Goal: Information Seeking & Learning: Learn about a topic

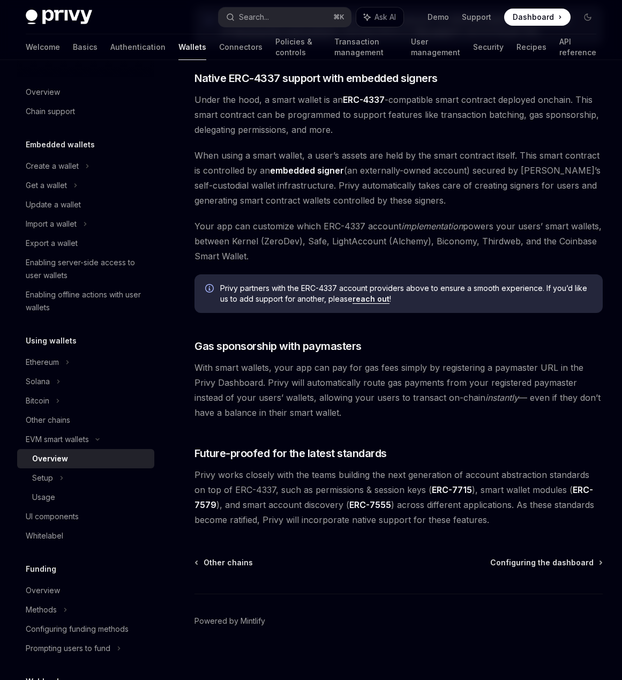
scroll to position [592, 0]
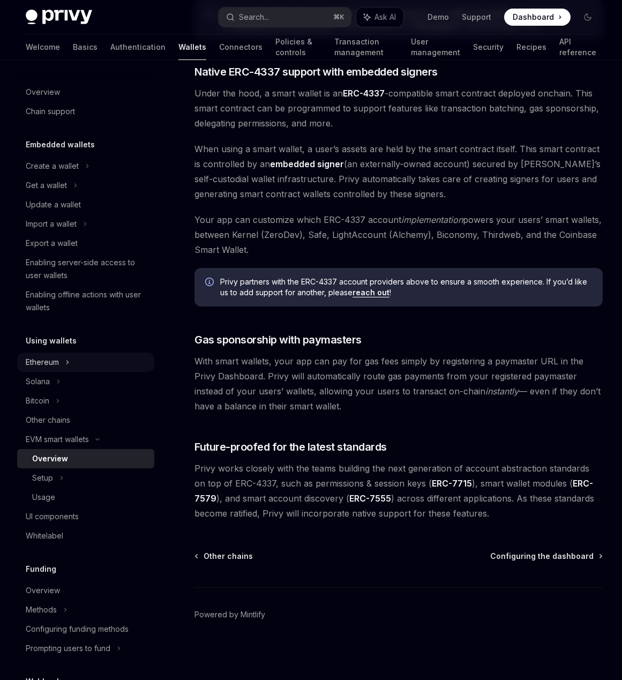
click at [48, 172] on div "Ethereum" at bounding box center [52, 166] width 53 height 13
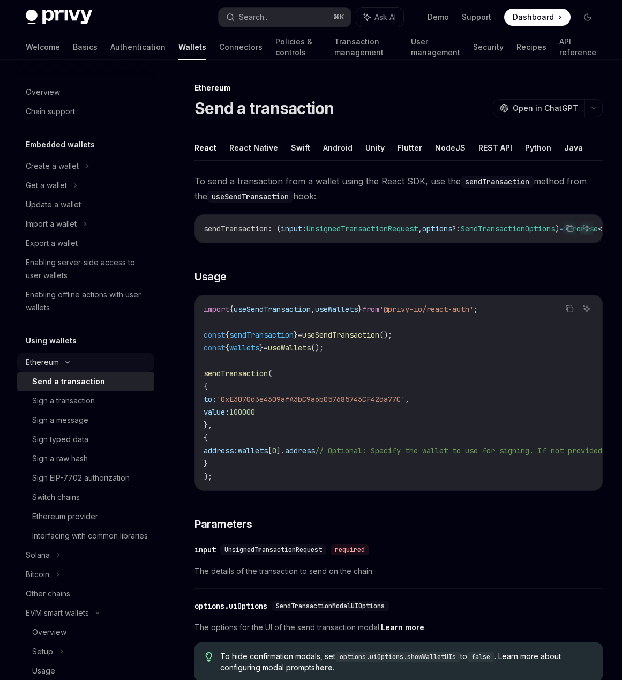
click at [52, 172] on div "Ethereum" at bounding box center [52, 166] width 53 height 13
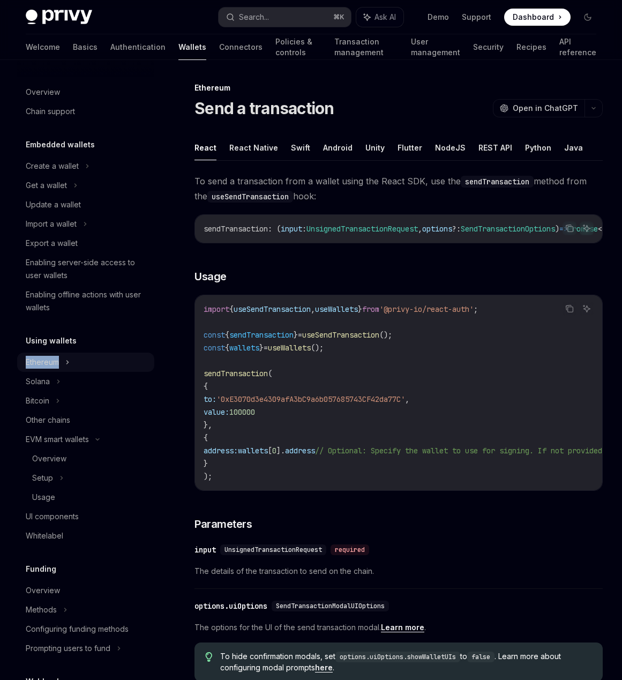
click at [52, 172] on div "Ethereum" at bounding box center [52, 166] width 53 height 13
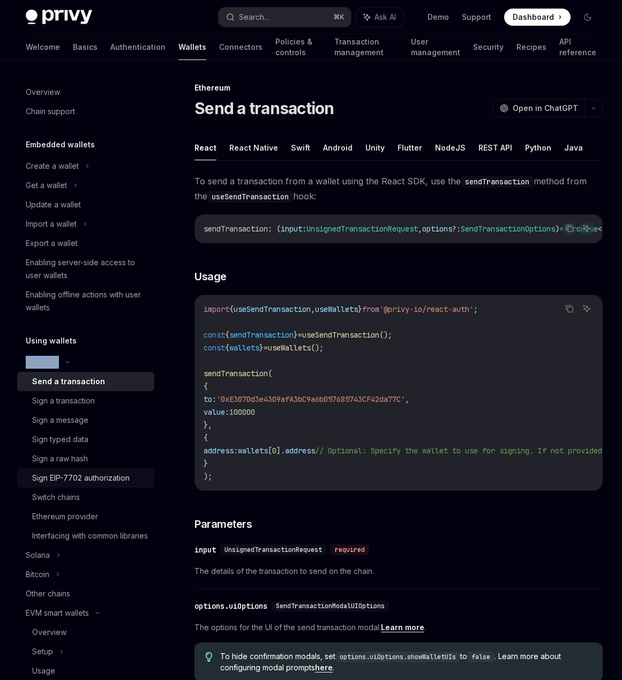
click at [117, 479] on div "Sign EIP-7702 authorization" at bounding box center [80, 477] width 97 height 13
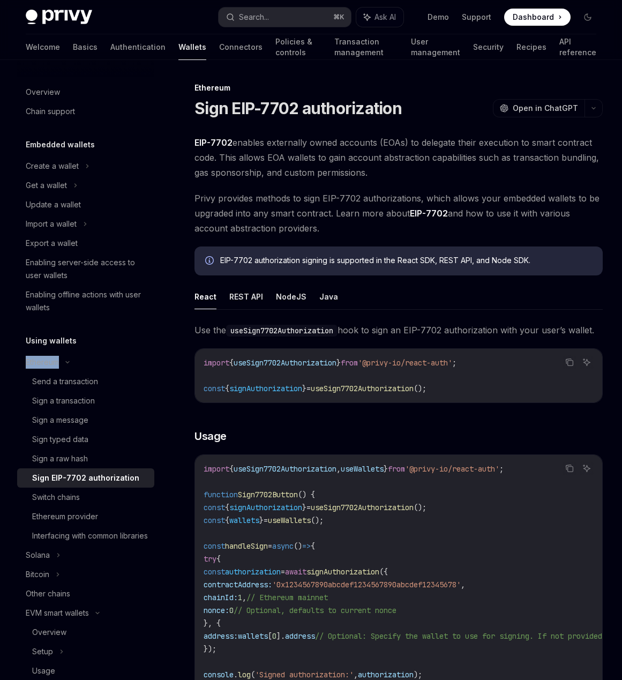
scroll to position [6, 0]
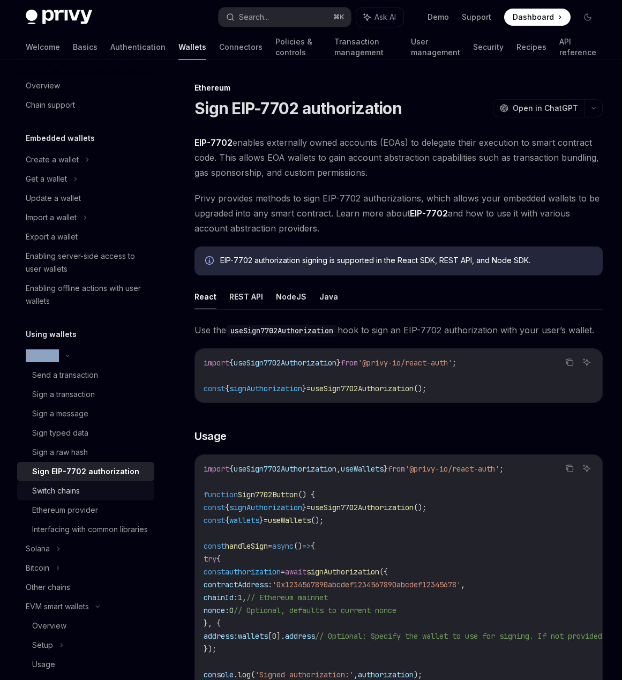
click at [108, 489] on div "Switch chains" at bounding box center [90, 490] width 116 height 13
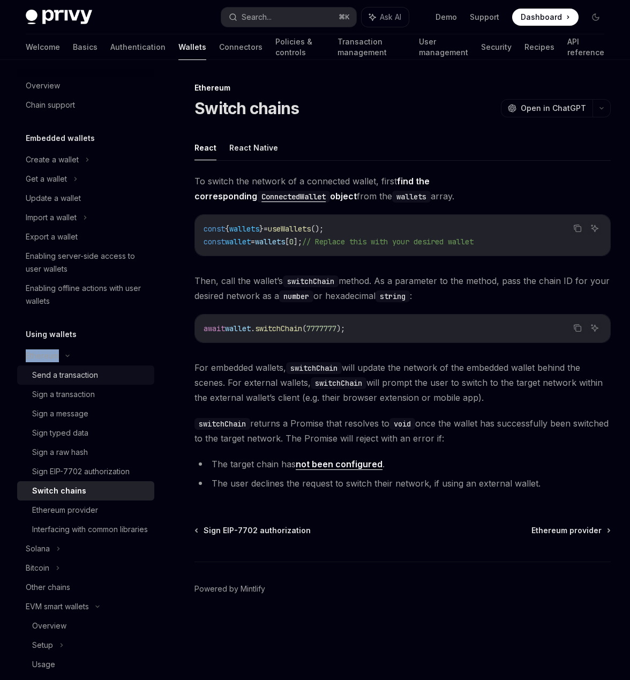
click at [74, 380] on div "Send a transaction" at bounding box center [65, 375] width 66 height 13
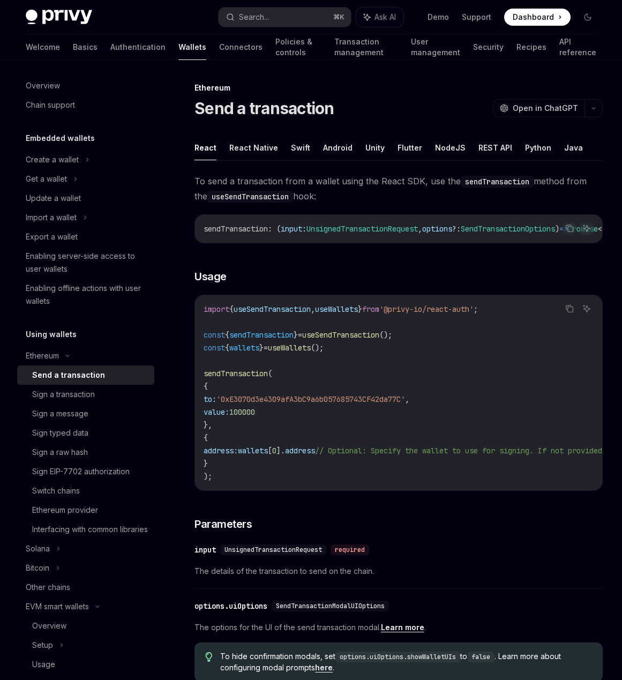
drag, startPoint x: 356, startPoint y: 274, endPoint x: 342, endPoint y: 270, distance: 14.3
click at [343, 269] on div "To send a transaction from a wallet using the React SDK, use the sendTransactio…" at bounding box center [398, 552] width 408 height 756
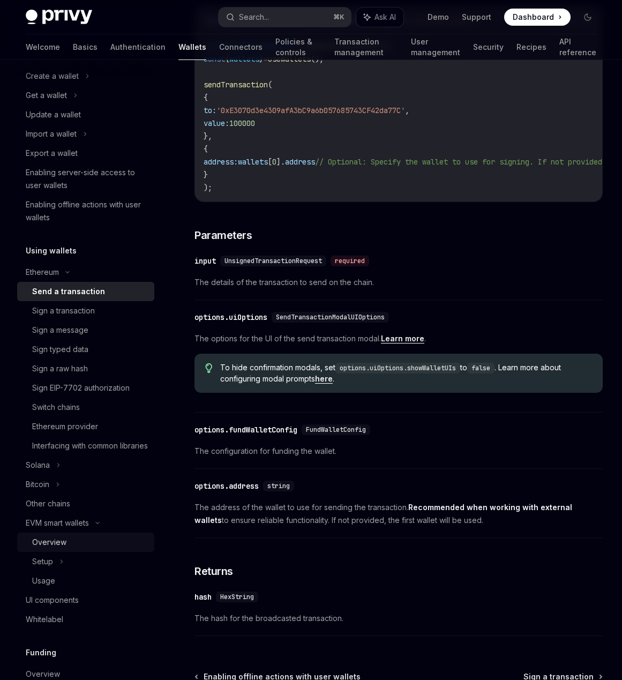
scroll to position [97, 0]
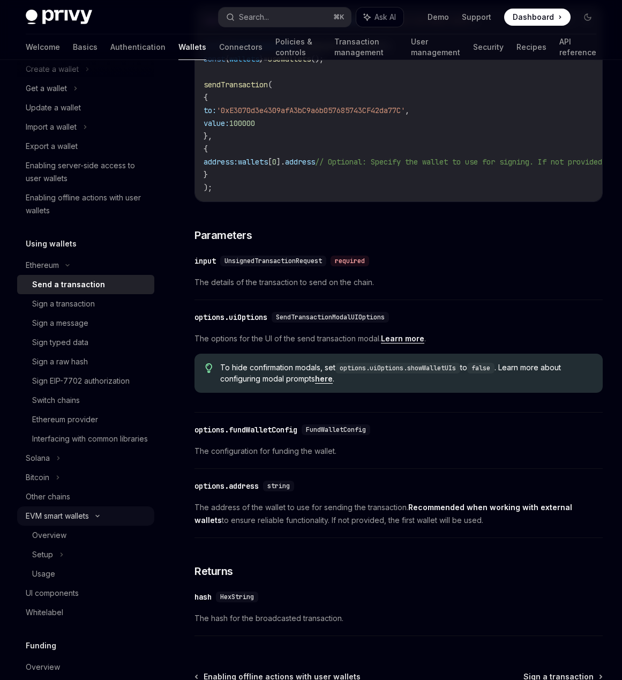
click at [83, 522] on div "EVM smart wallets" at bounding box center [57, 515] width 63 height 13
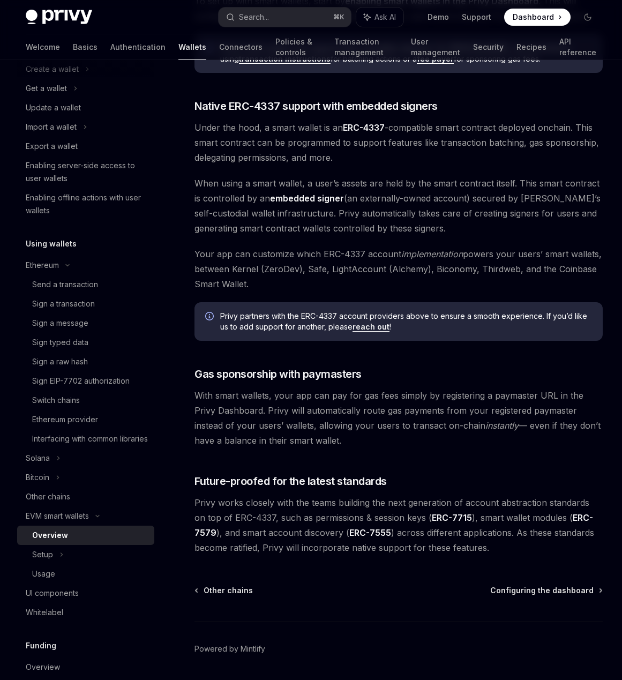
scroll to position [565, 0]
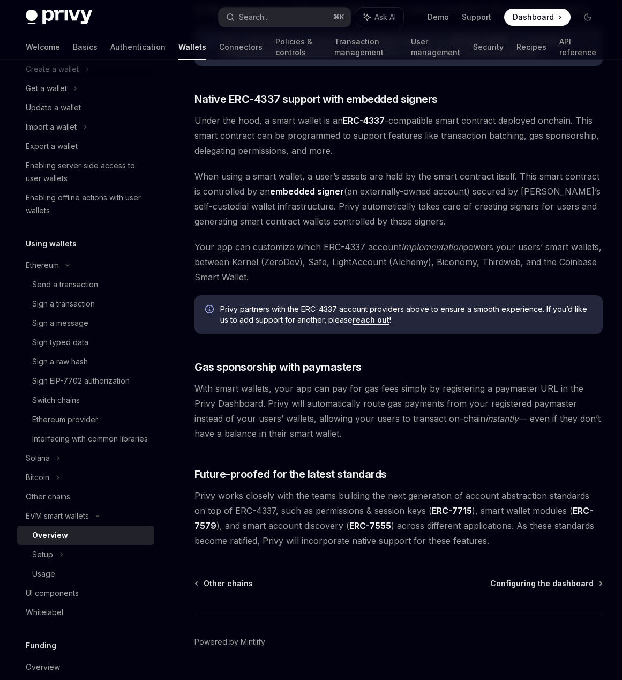
drag, startPoint x: 474, startPoint y: 431, endPoint x: 107, endPoint y: 2, distance: 565.0
click at [0, 0] on div "Privy Docs home page Search... ⌘ K Ask AI Demo Support Dashboard Dashboard Sear…" at bounding box center [311, 71] width 622 height 1272
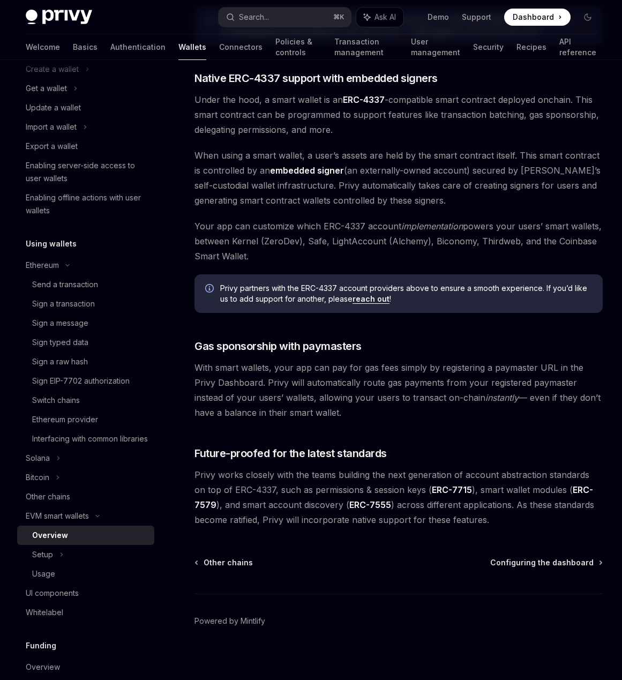
scroll to position [592, 0]
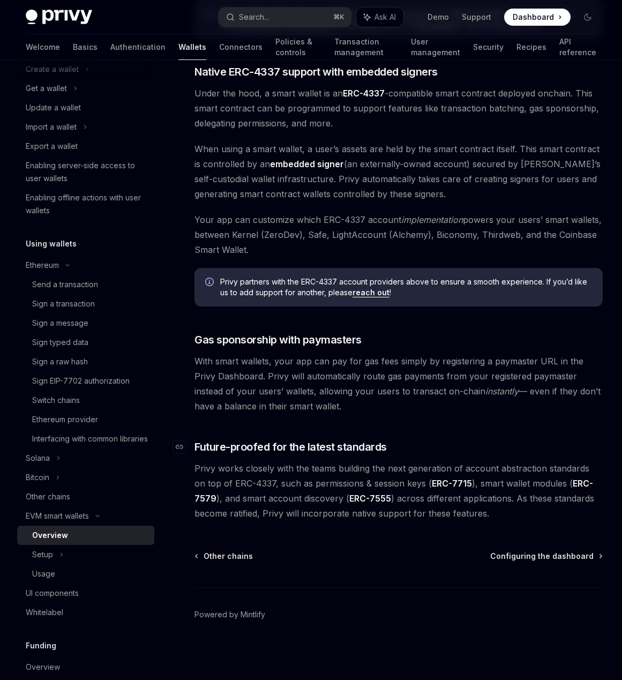
drag, startPoint x: 432, startPoint y: 447, endPoint x: 423, endPoint y: 439, distance: 12.1
click at [431, 447] on h3 "​ Future-proofed for the latest standards" at bounding box center [398, 446] width 408 height 15
click at [95, 564] on div "Setup" at bounding box center [85, 554] width 137 height 19
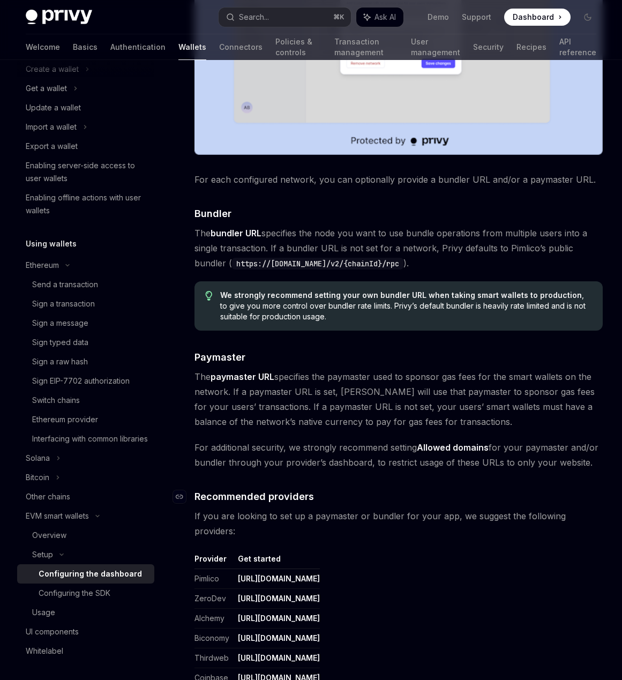
scroll to position [847, 0]
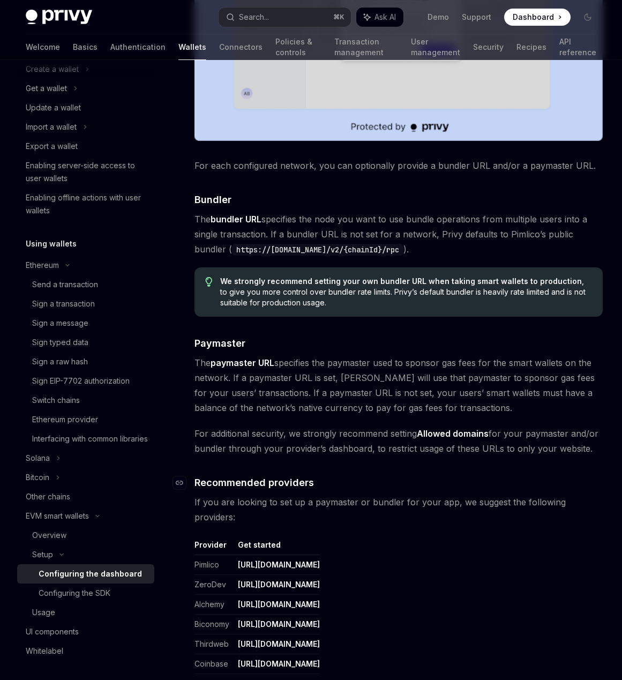
click at [375, 475] on h4 "​ Recommended providers" at bounding box center [398, 482] width 408 height 14
click at [385, 475] on h4 "​ Recommended providers" at bounding box center [398, 482] width 408 height 14
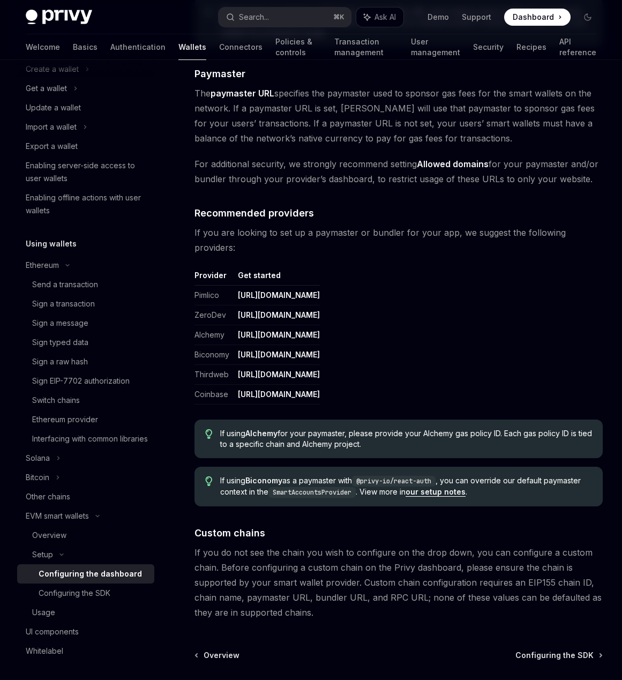
scroll to position [1123, 0]
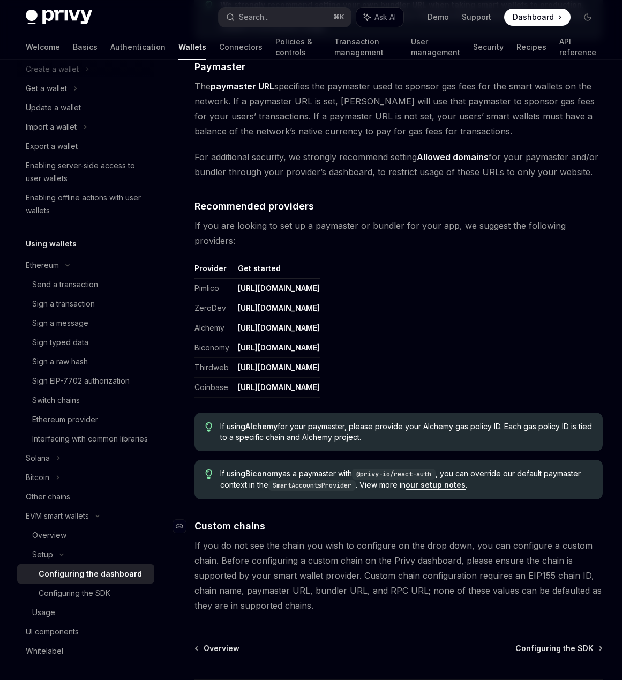
click at [372, 519] on h4 "​ Custom chains" at bounding box center [398, 526] width 408 height 14
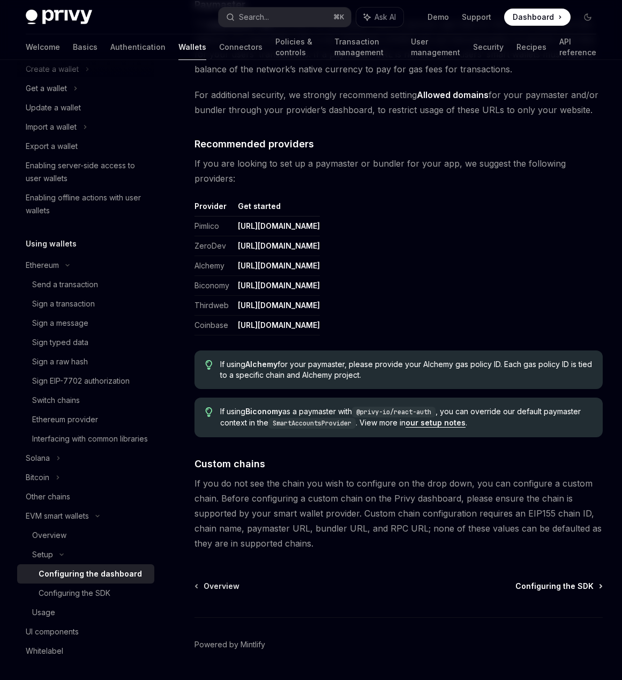
click at [571, 581] on span "Configuring the SDK" at bounding box center [554, 586] width 78 height 11
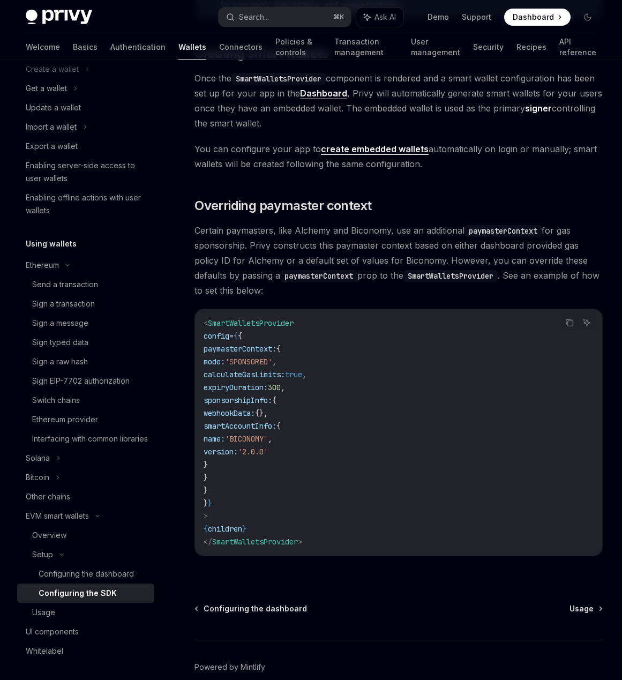
scroll to position [683, 0]
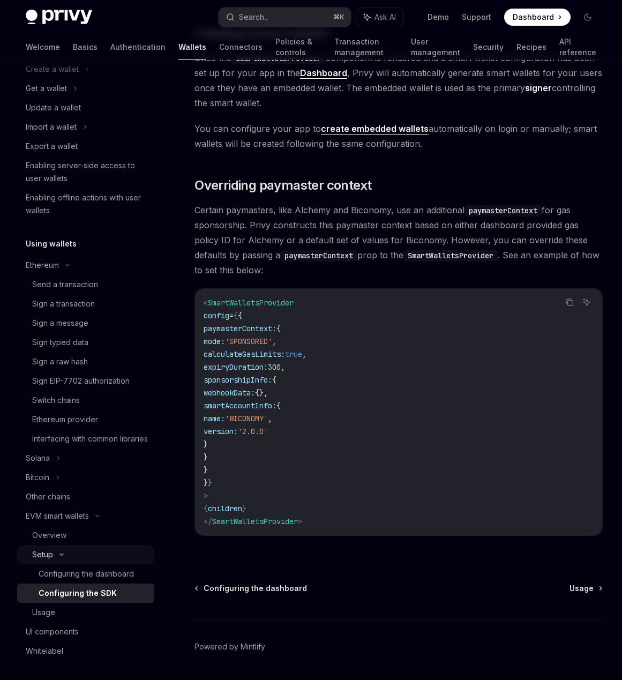
click at [95, 564] on div "Setup" at bounding box center [85, 554] width 137 height 19
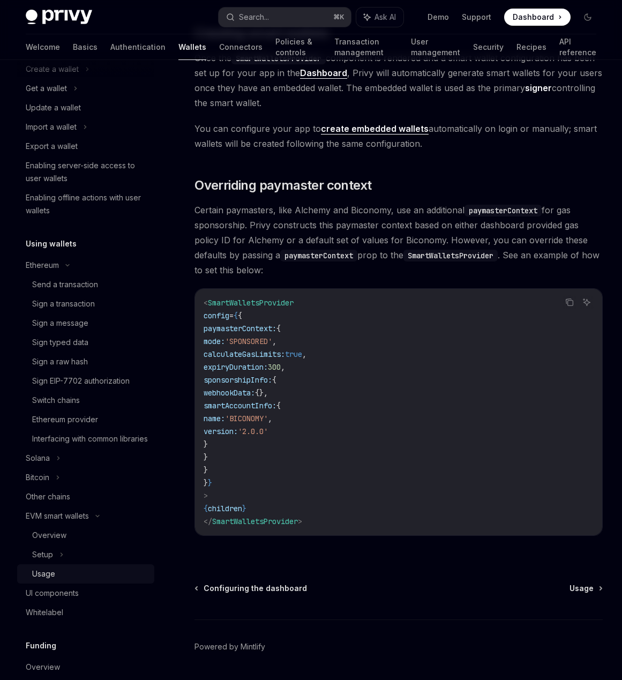
click at [96, 580] on div "Usage" at bounding box center [90, 573] width 116 height 13
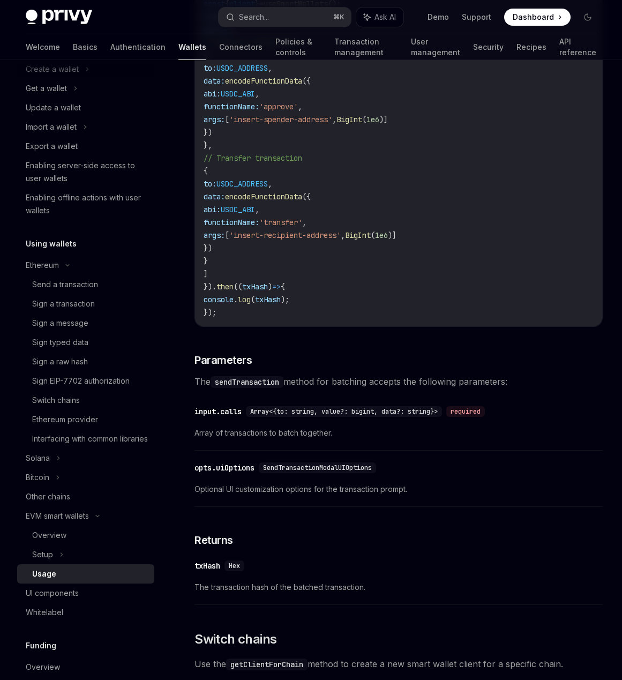
scroll to position [2435, 0]
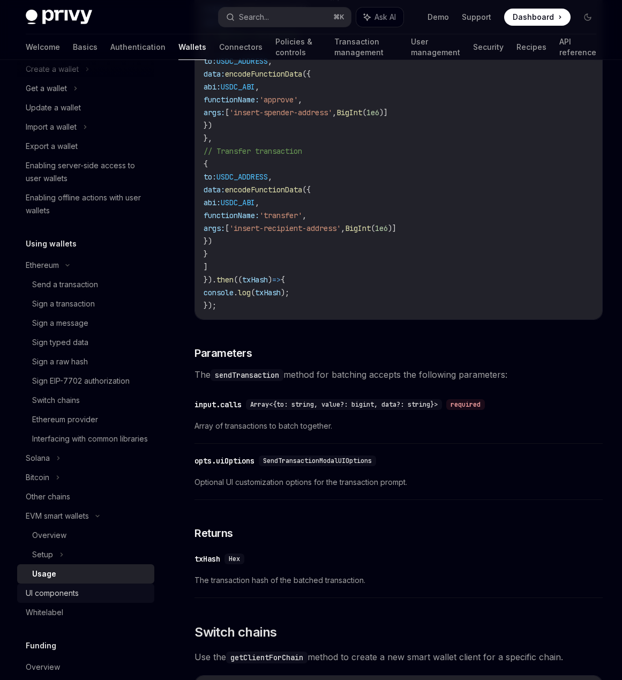
click at [81, 599] on div "UI components" at bounding box center [87, 593] width 122 height 13
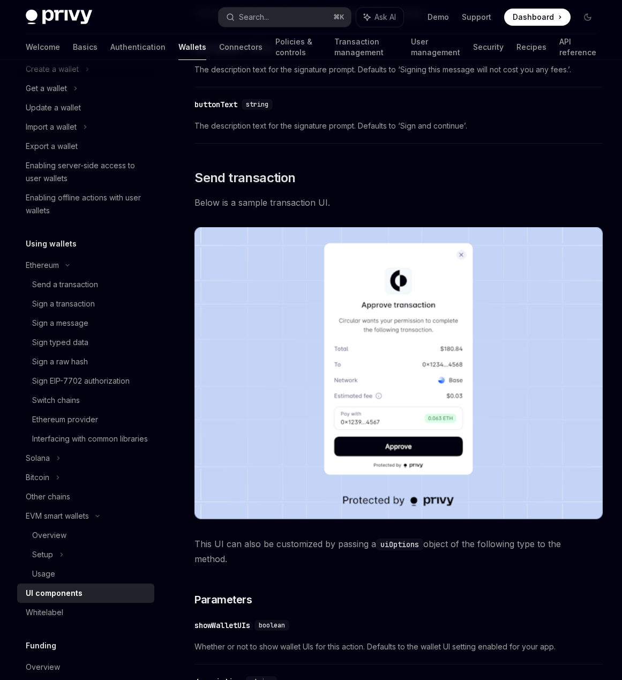
scroll to position [786, 0]
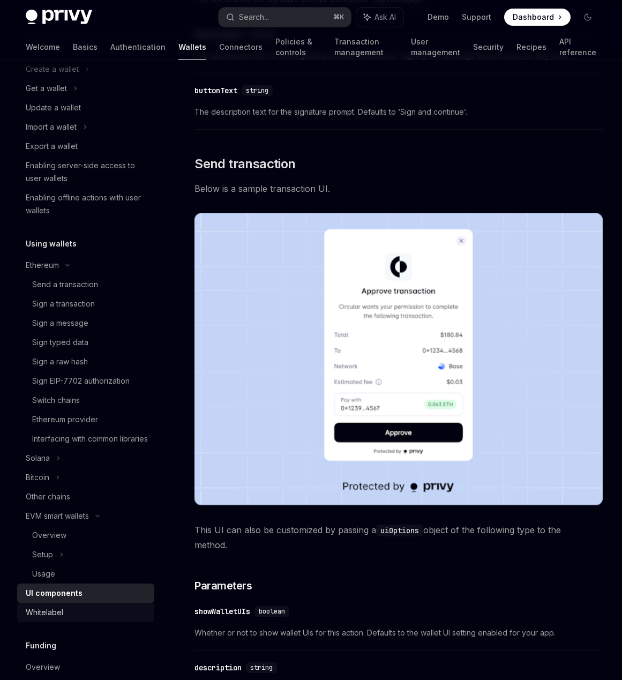
click at [119, 622] on link "Whitelabel" at bounding box center [85, 612] width 137 height 19
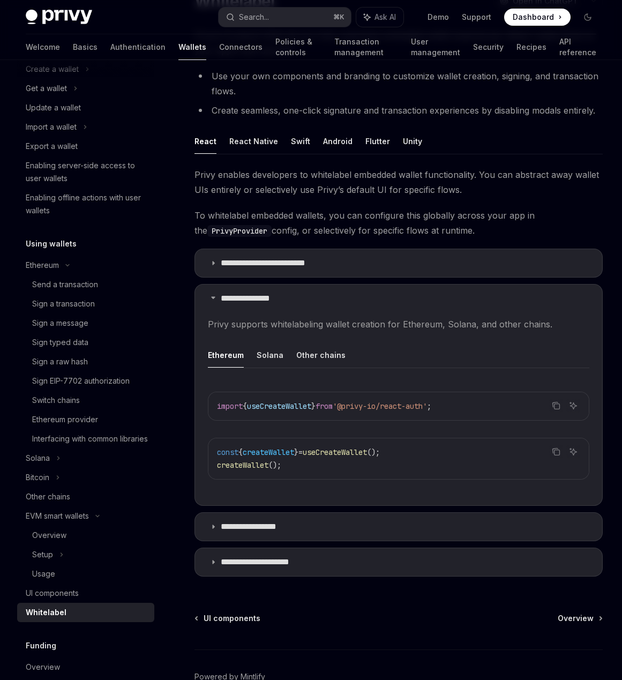
scroll to position [125, 0]
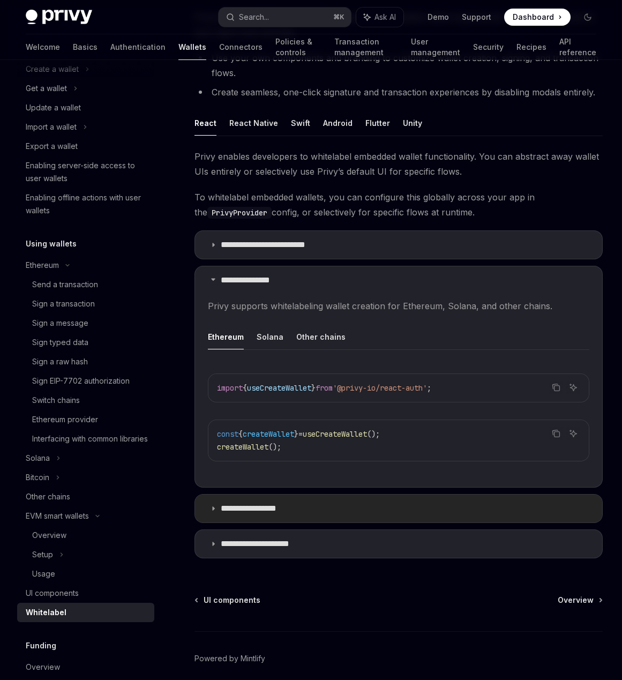
click at [329, 509] on summary "**********" at bounding box center [398, 508] width 407 height 28
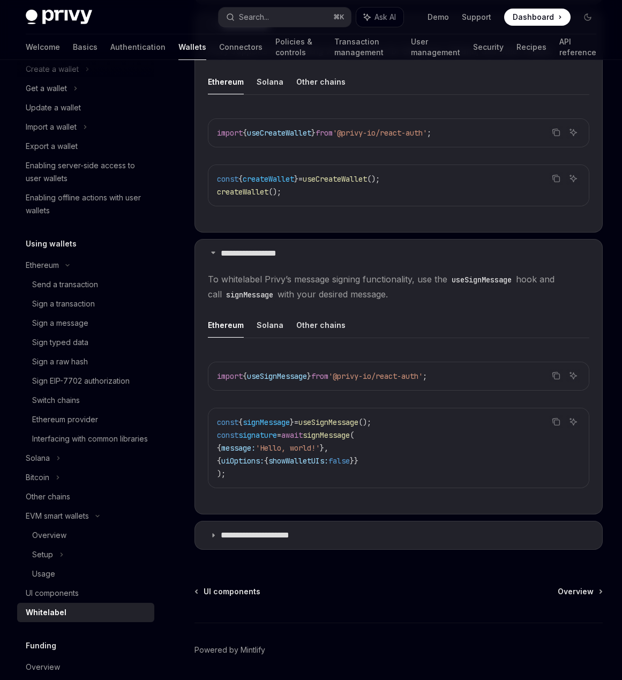
scroll to position [416, 0]
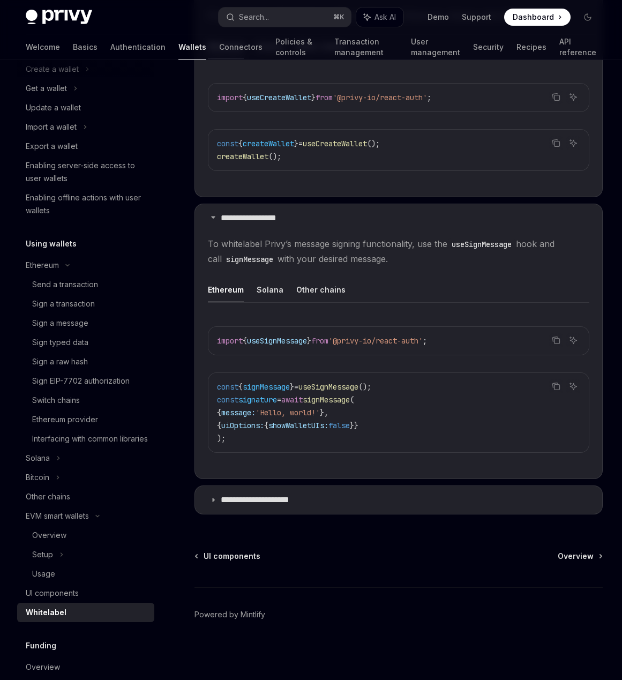
click at [80, 652] on div "Funding" at bounding box center [85, 645] width 137 height 13
click at [54, 54] on h5 "Funding" at bounding box center [60, 47] width 69 height 13
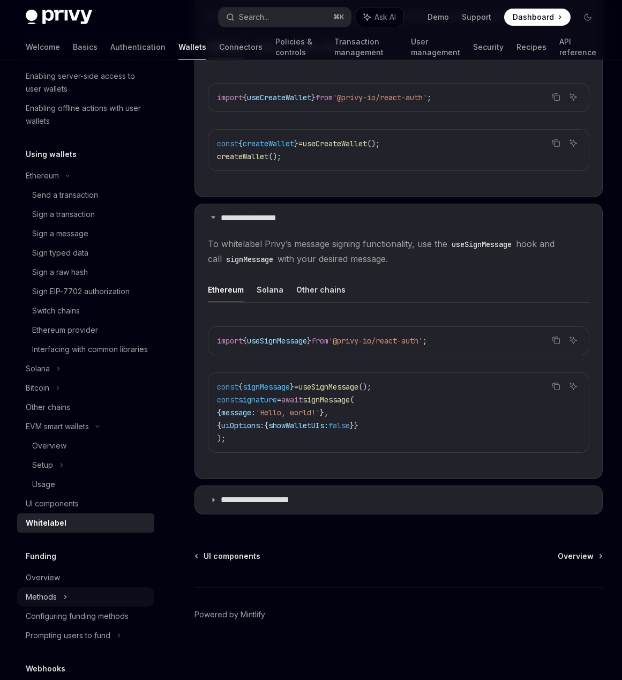
scroll to position [180, 0]
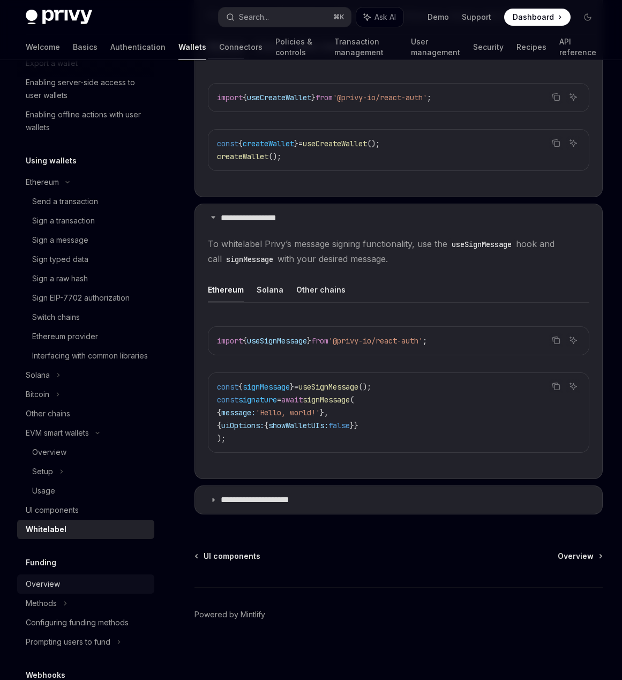
click at [50, 590] on div "Overview" at bounding box center [43, 583] width 34 height 13
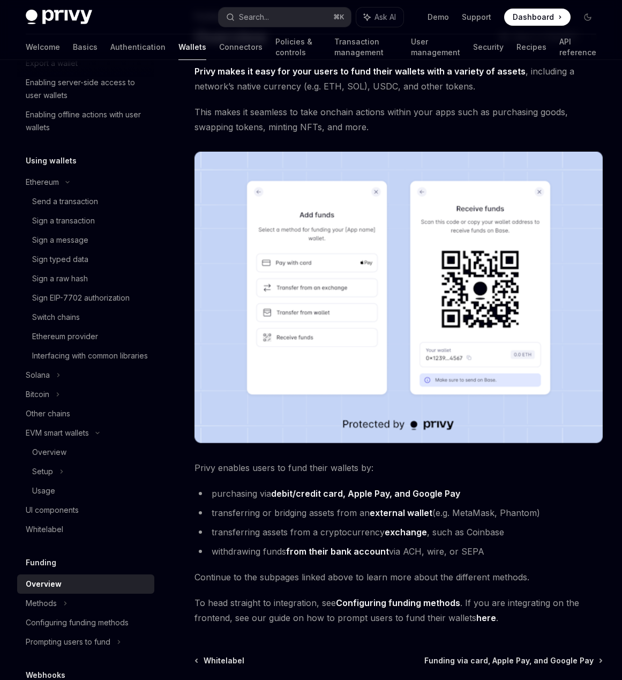
scroll to position [64, 0]
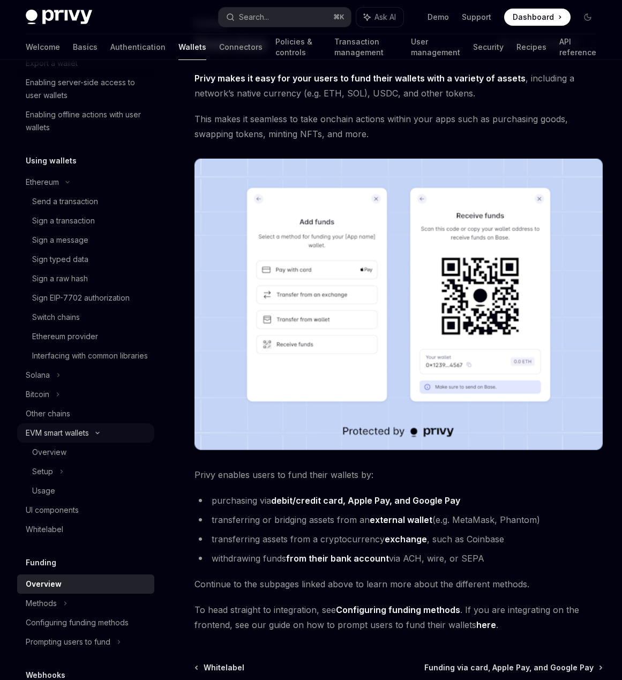
click at [65, 439] on div "EVM smart wallets" at bounding box center [57, 432] width 63 height 13
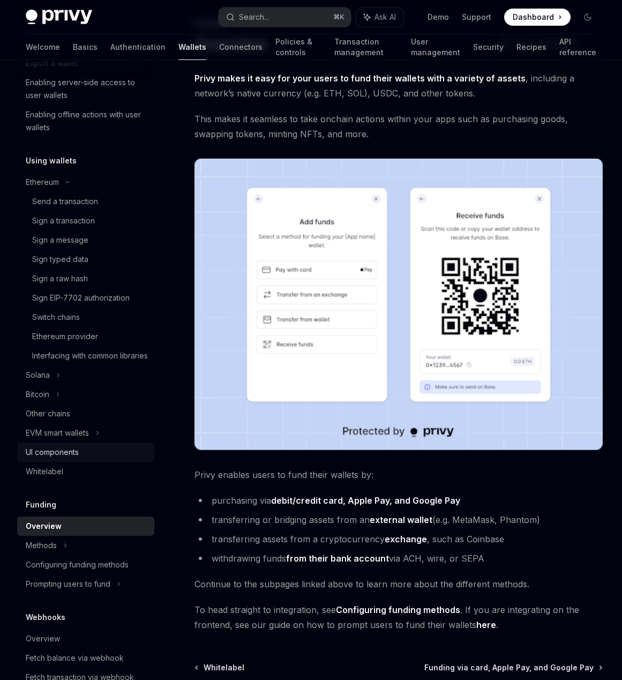
click at [59, 459] on div "UI components" at bounding box center [52, 452] width 53 height 13
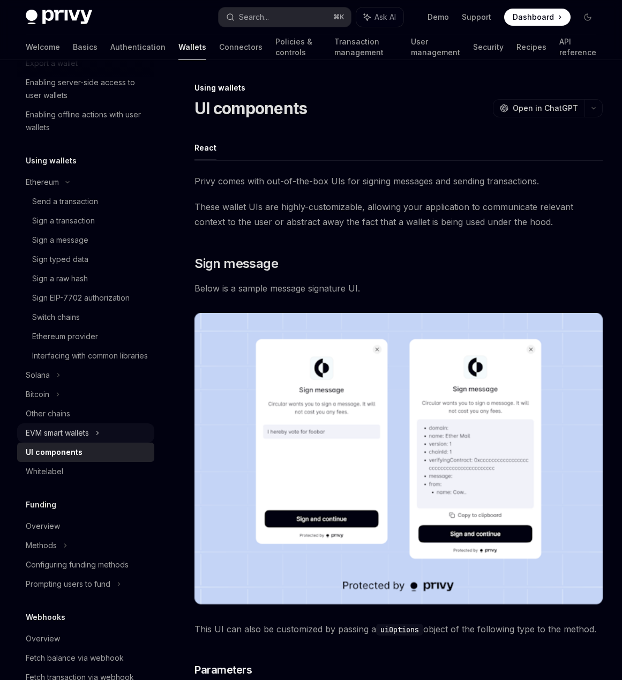
click at [62, 439] on div "EVM smart wallets" at bounding box center [57, 432] width 63 height 13
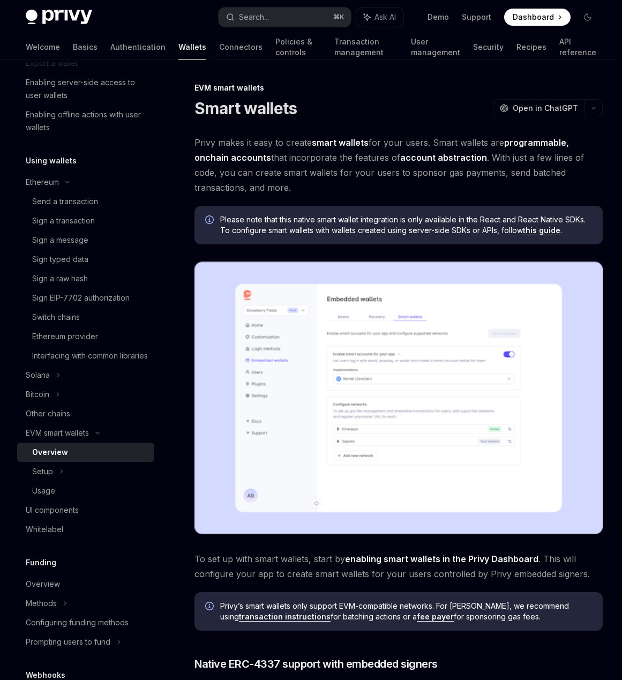
click at [58, 459] on div "Overview" at bounding box center [50, 452] width 36 height 13
click at [57, 479] on div "Setup" at bounding box center [85, 471] width 137 height 19
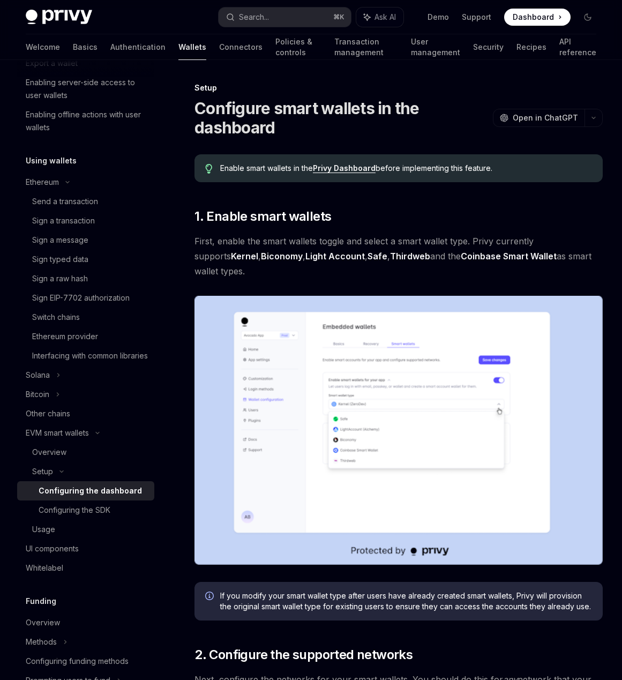
scroll to position [81, 0]
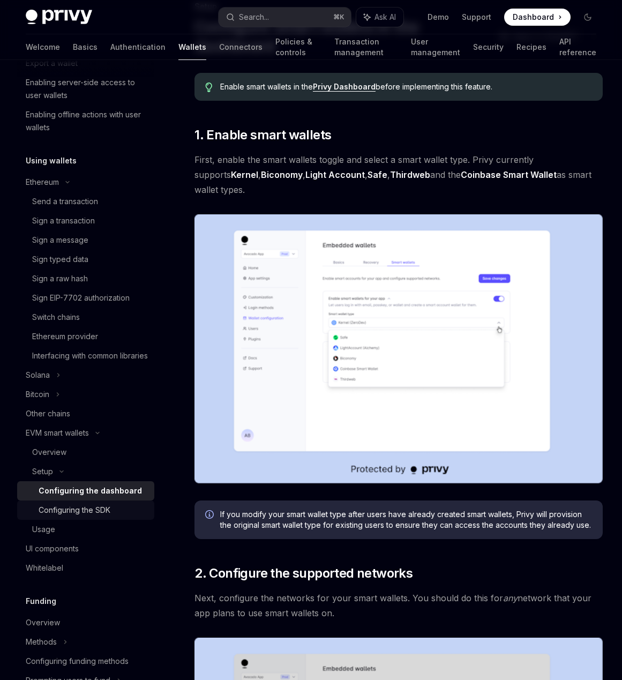
click at [89, 516] on div "Configuring the SDK" at bounding box center [75, 510] width 72 height 13
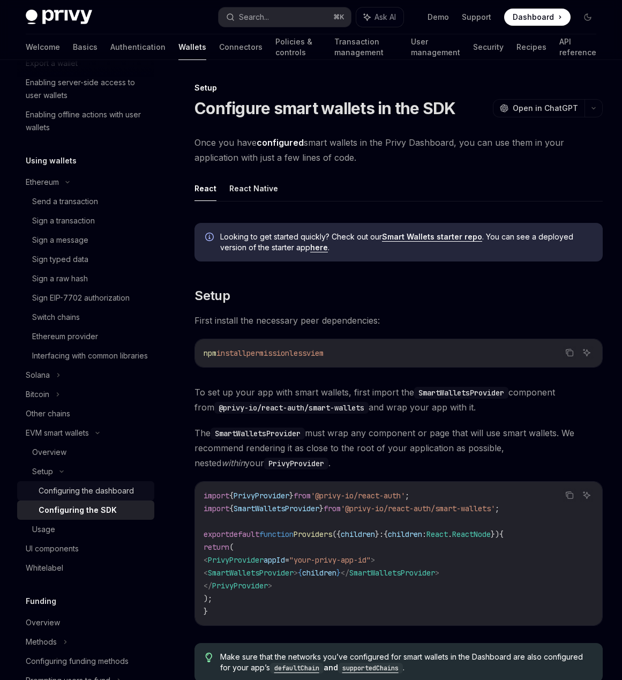
click at [109, 497] on div "Configuring the dashboard" at bounding box center [86, 490] width 95 height 13
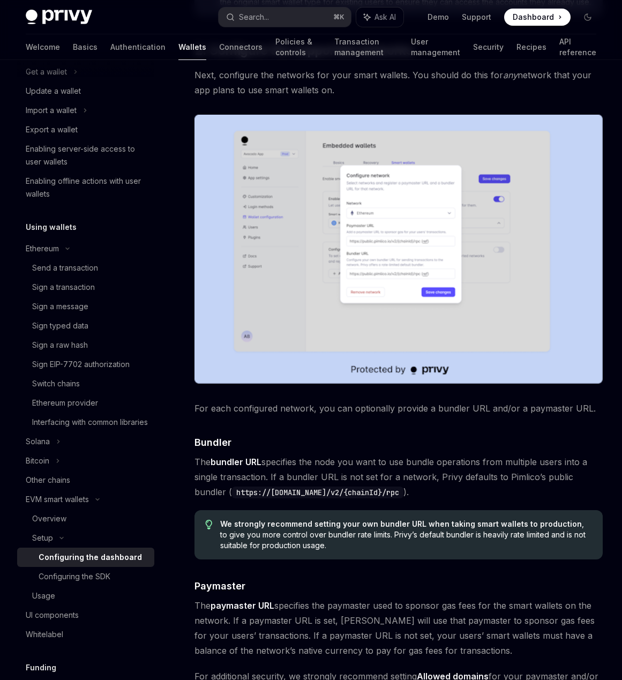
type textarea "*"
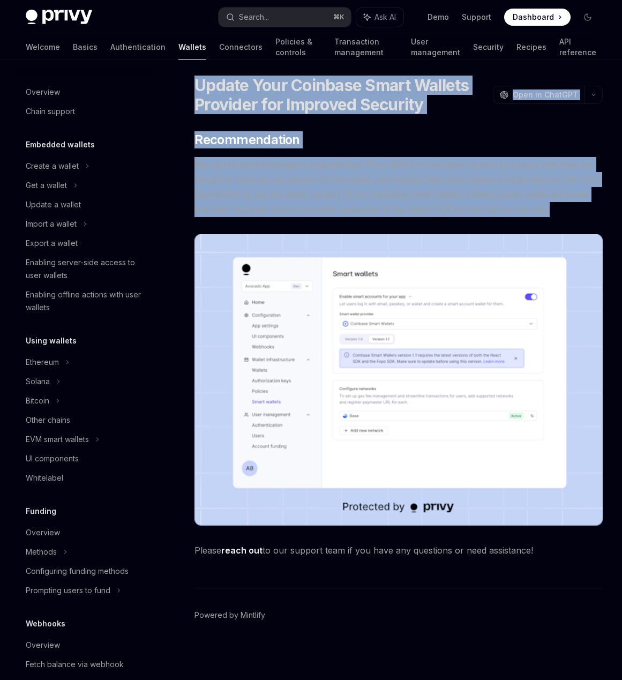
scroll to position [7, 0]
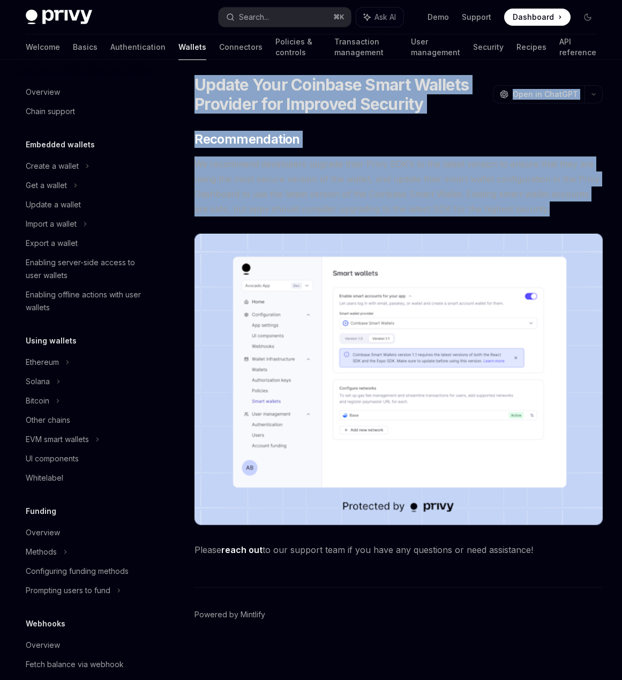
drag, startPoint x: 189, startPoint y: 87, endPoint x: 568, endPoint y: 212, distance: 399.1
click at [568, 212] on div "Update Your Coinbase Smart Wallets Provider for Improved Security OpenAI Open i…" at bounding box center [297, 377] width 613 height 606
copy div "Update Your Coinbase Smart Wallets Provider for Improved Security OpenAI Open i…"
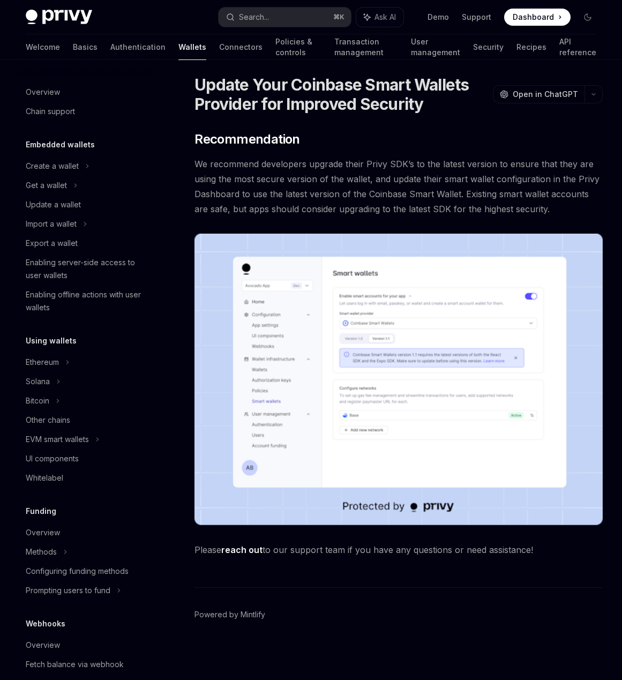
click at [417, 564] on div "Update Your Coinbase Smart Wallets Provider for Improved Security OpenAI Open i…" at bounding box center [297, 377] width 613 height 606
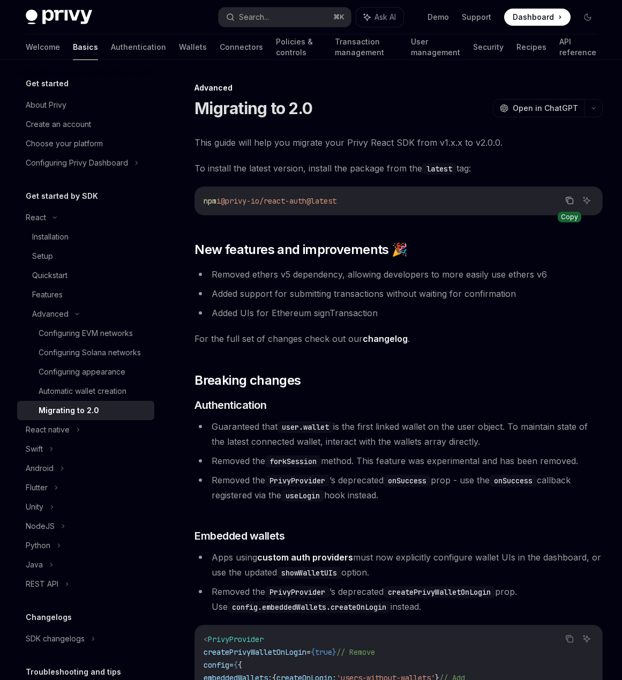
click at [570, 202] on icon "Copy the contents from the code block" at bounding box center [569, 200] width 9 height 9
click at [572, 203] on icon "Copy the contents from the code block" at bounding box center [570, 201] width 5 height 5
